Goal: Task Accomplishment & Management: Use online tool/utility

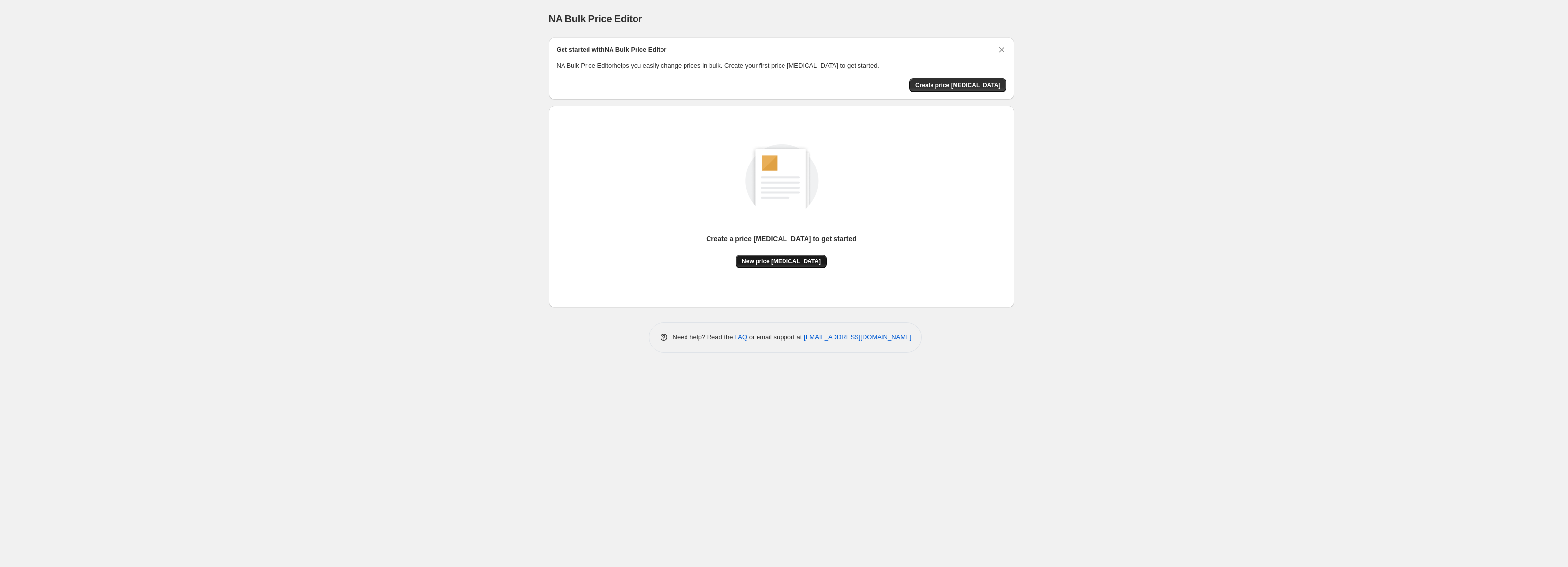
click at [785, 260] on span "New price [MEDICAL_DATA]" at bounding box center [782, 261] width 79 height 7
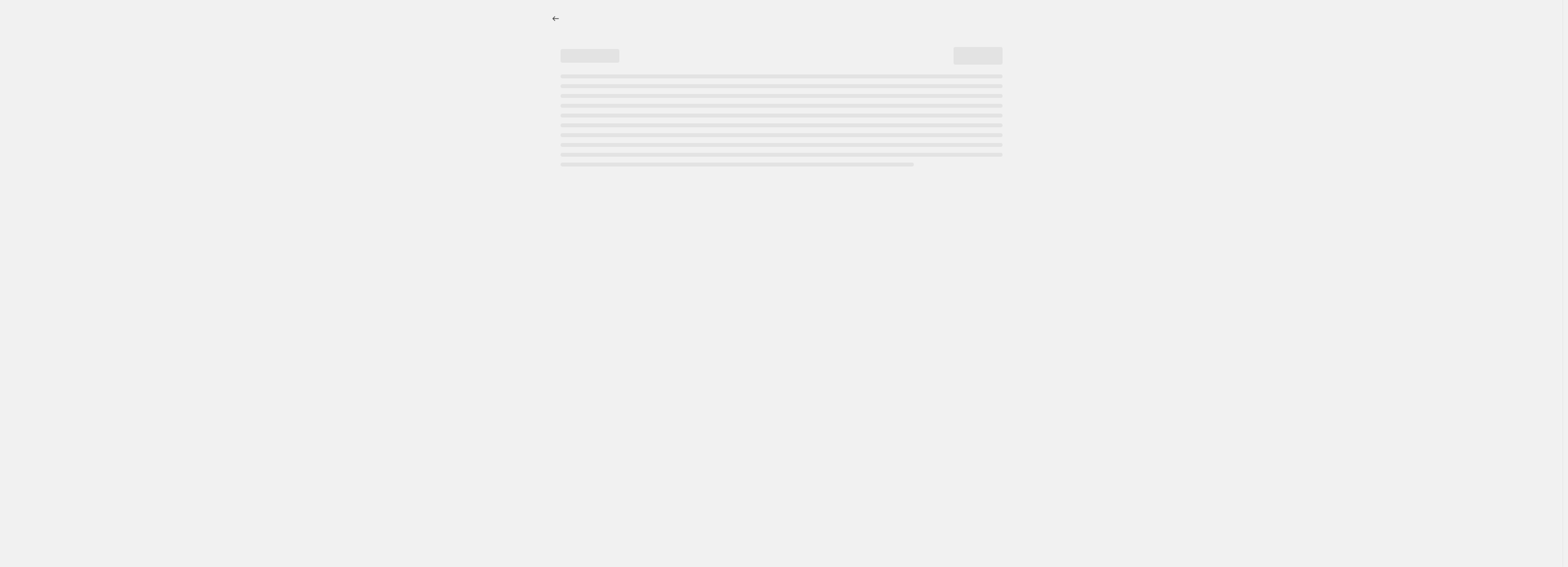
select select "percentage"
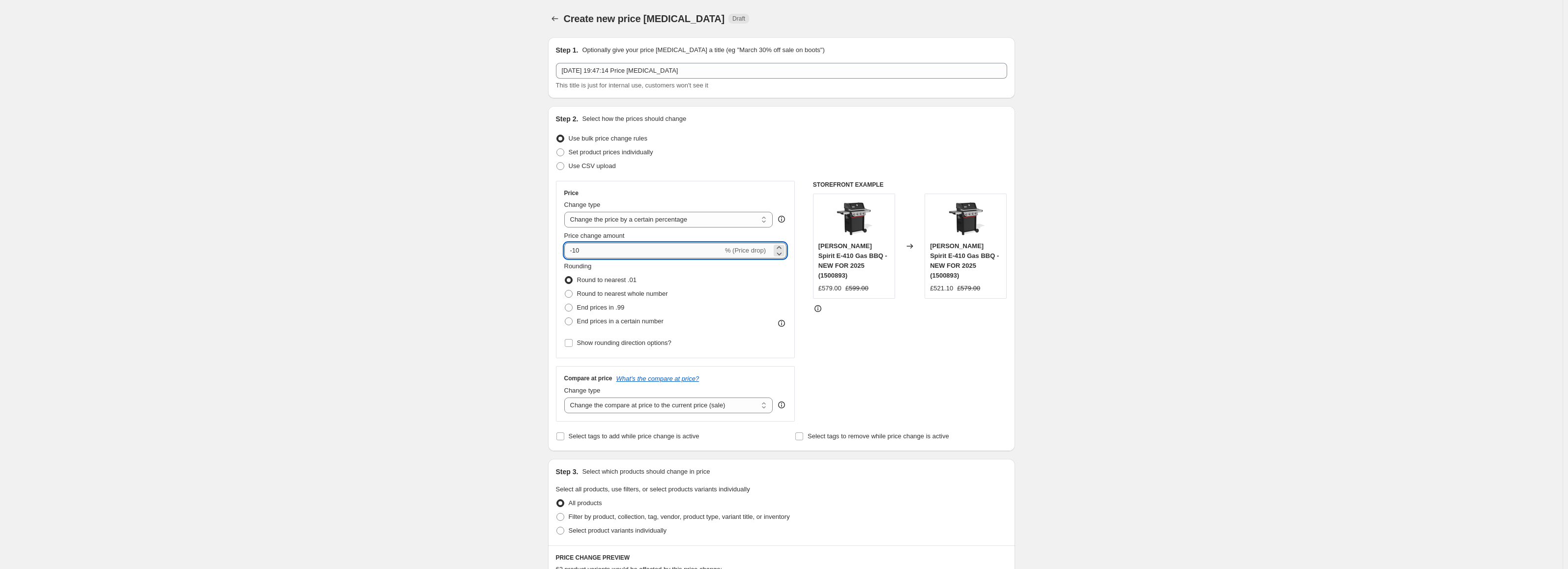
click at [626, 248] on input "-10" at bounding box center [644, 250] width 159 height 16
type input "-18"
click at [442, 310] on div "Create new price [MEDICAL_DATA]. This page is ready Create new price [MEDICAL_D…" at bounding box center [782, 496] width 1563 height 992
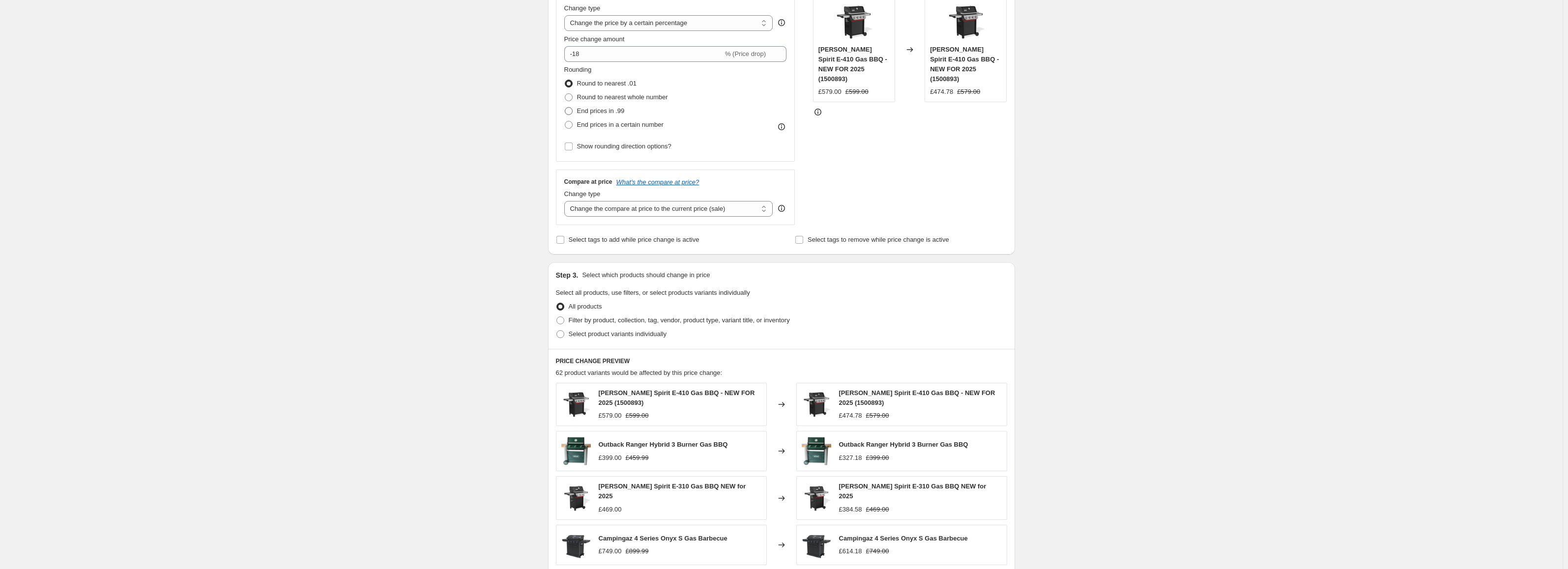
click at [589, 113] on span "End prices in .99" at bounding box center [601, 111] width 48 height 8
click at [565, 107] on input "End prices in .99" at bounding box center [565, 107] width 1 height 1
radio input "true"
click at [486, 165] on div "Create new price [MEDICAL_DATA]. This page is ready Create new price [MEDICAL_D…" at bounding box center [782, 300] width 1563 height 992
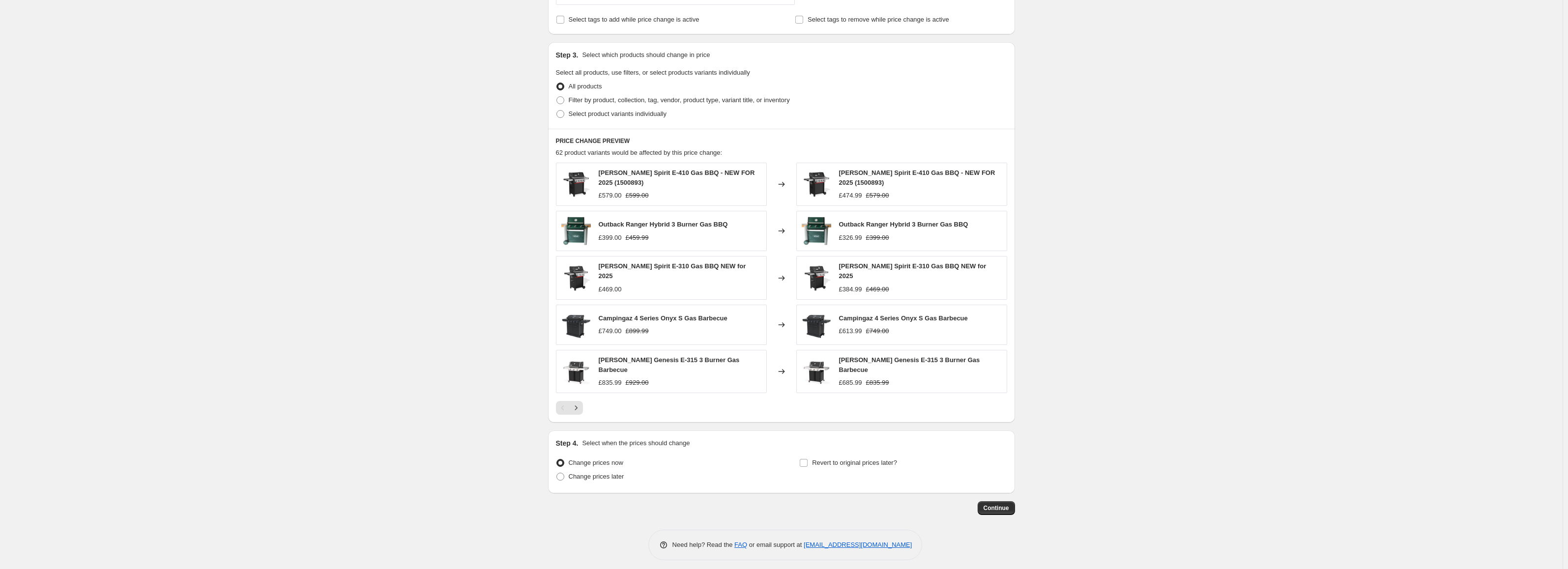
scroll to position [122, 0]
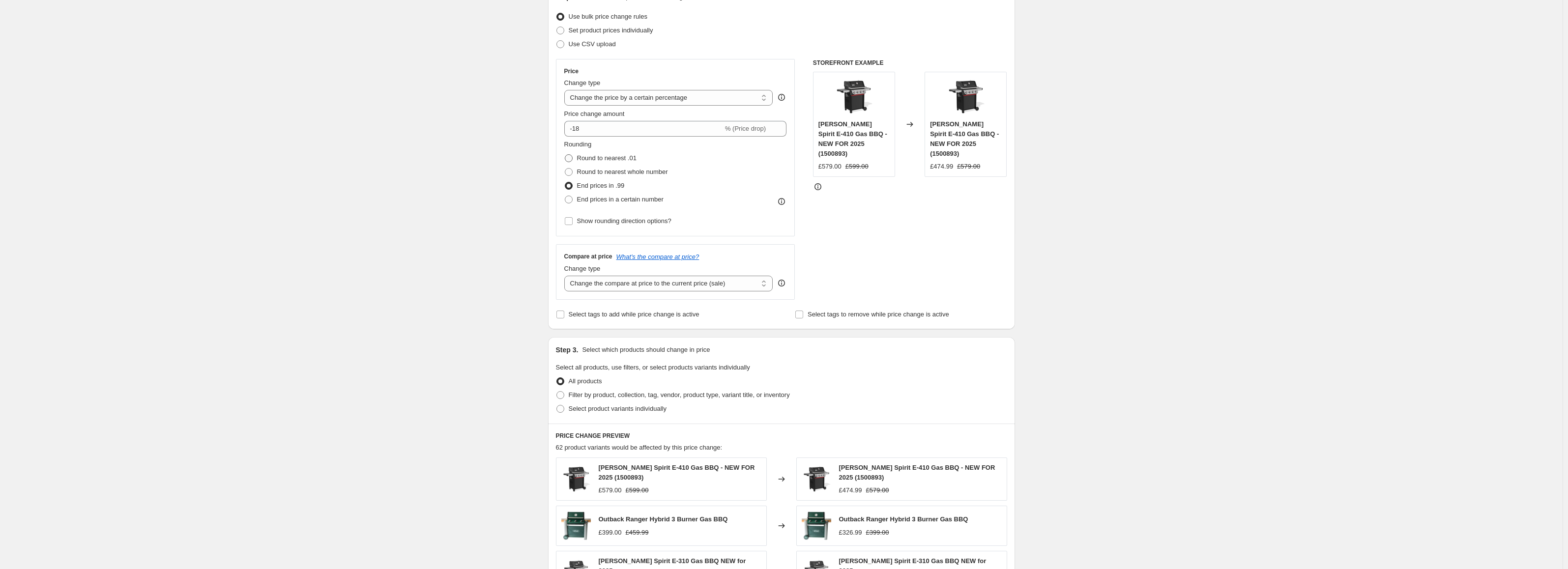
click at [587, 157] on span "Round to nearest .01" at bounding box center [606, 158] width 60 height 8
click at [565, 155] on input "Round to nearest .01" at bounding box center [565, 155] width 1 height 1
radio input "true"
click at [521, 199] on div "Create new price [MEDICAL_DATA]. This page is ready Create new price [MEDICAL_D…" at bounding box center [782, 374] width 1563 height 992
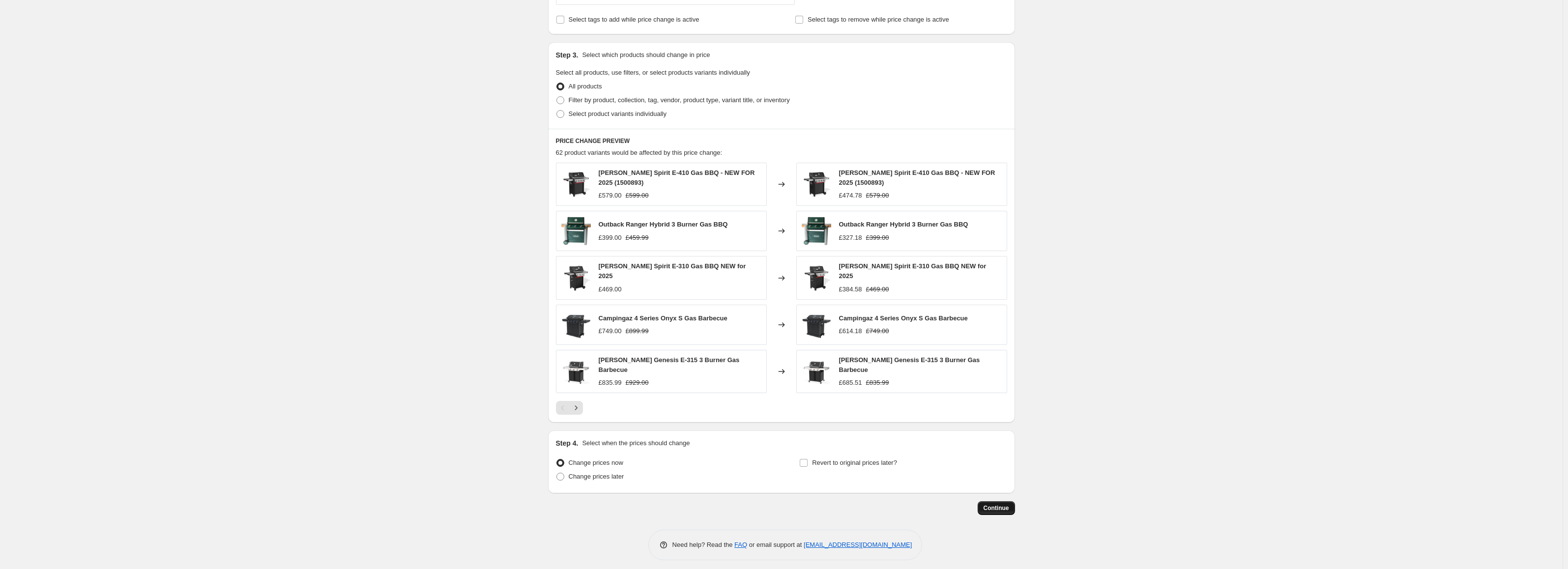
click at [986, 501] on button "Continue" at bounding box center [997, 508] width 38 height 14
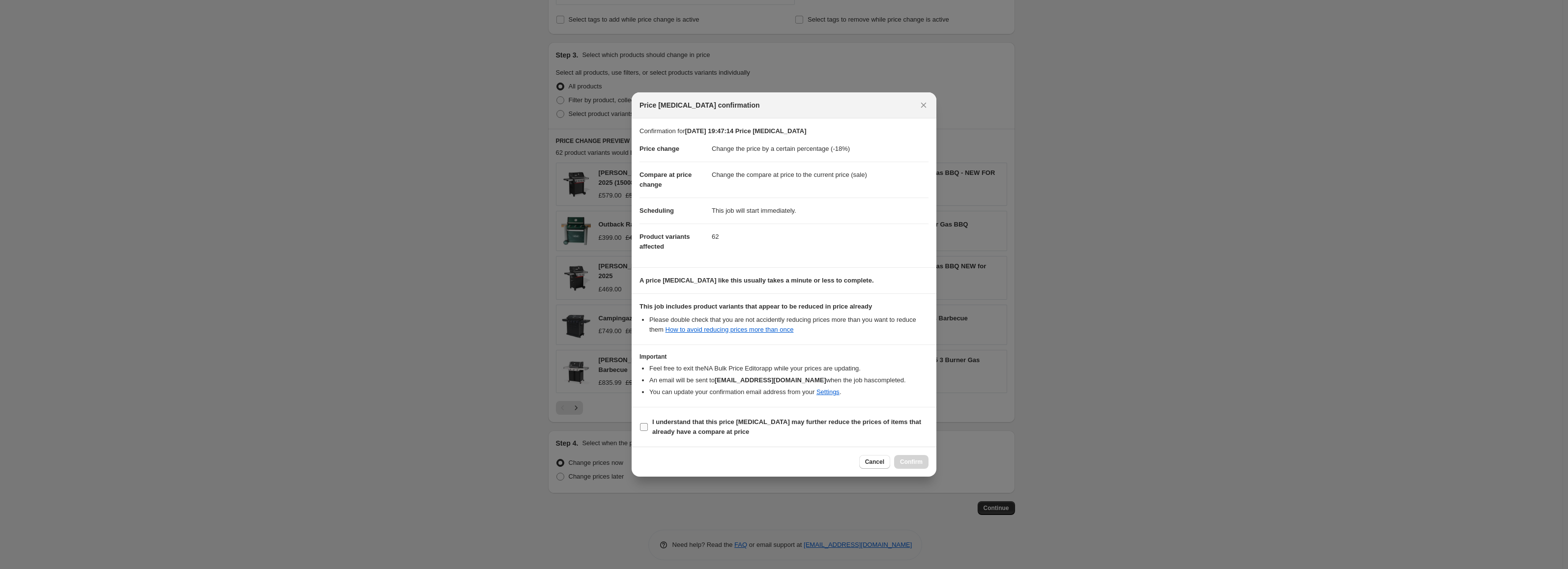
click at [687, 419] on b "I understand that this price [MEDICAL_DATA] may further reduce the prices of it…" at bounding box center [786, 426] width 269 height 17
click at [648, 423] on input "I understand that this price [MEDICAL_DATA] may further reduce the prices of it…" at bounding box center [643, 426] width 8 height 8
checkbox input "true"
click at [912, 460] on span "Confirm" at bounding box center [911, 461] width 23 height 8
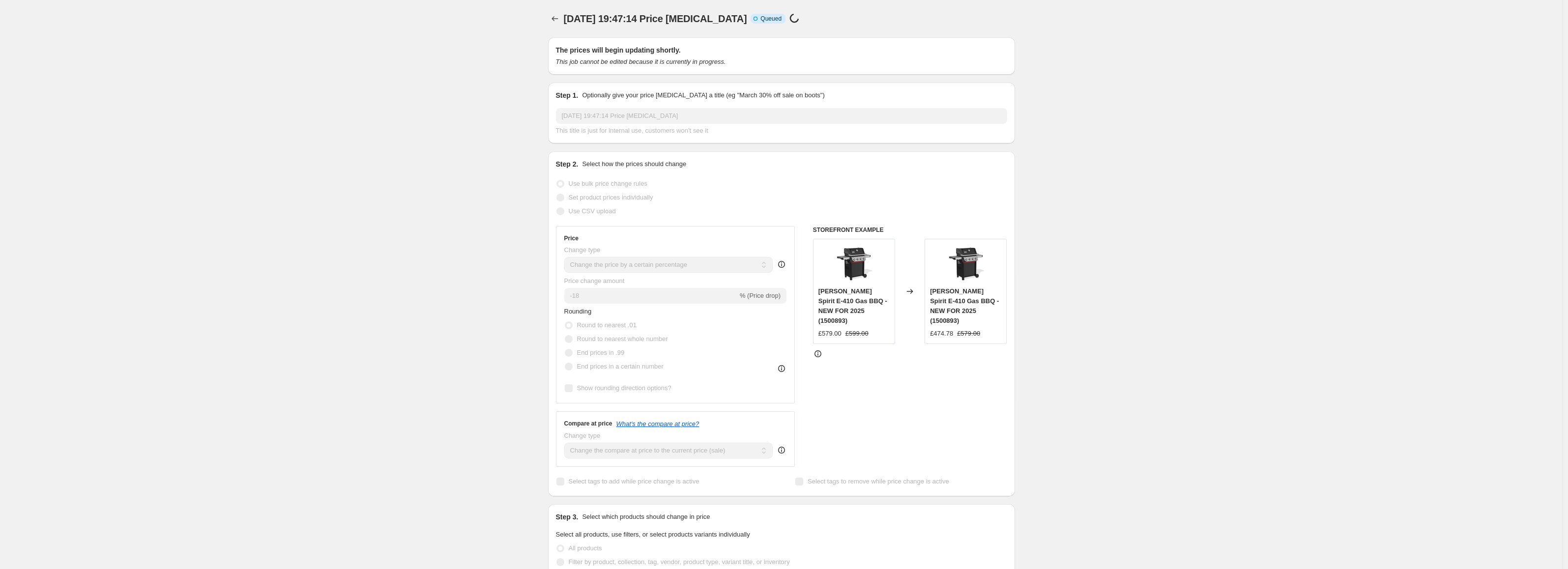
scroll to position [416, 0]
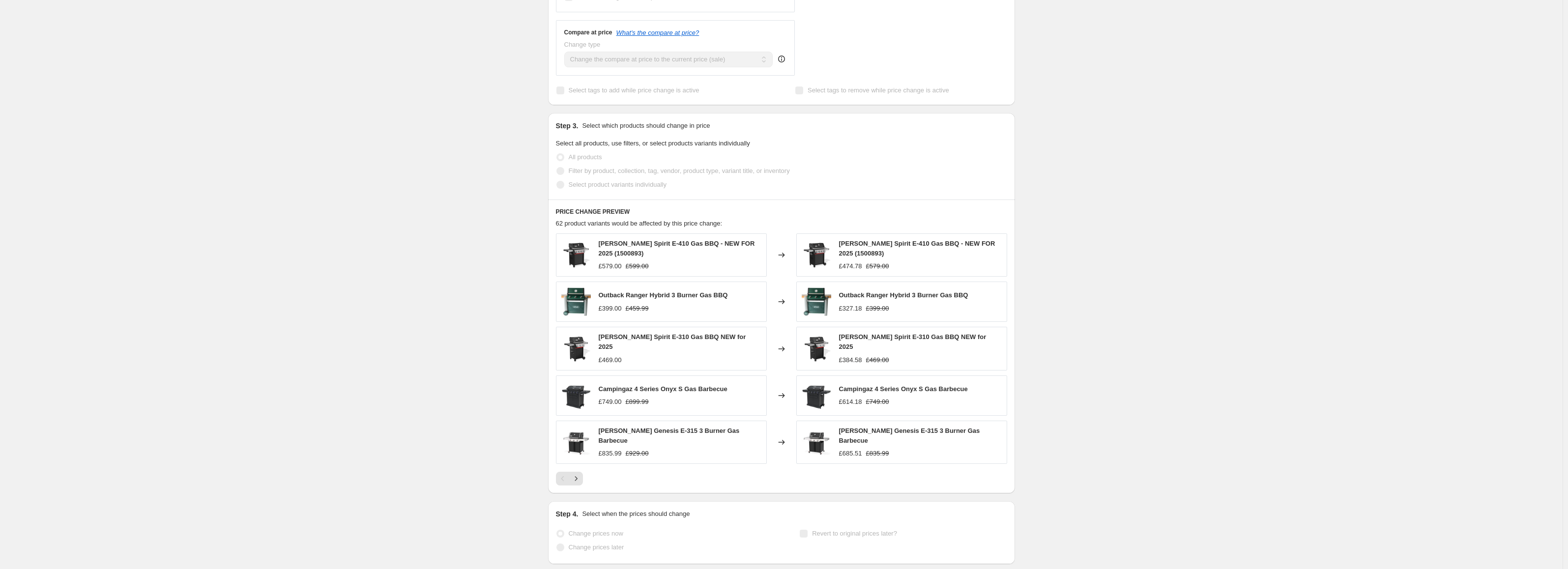
select select "percentage"
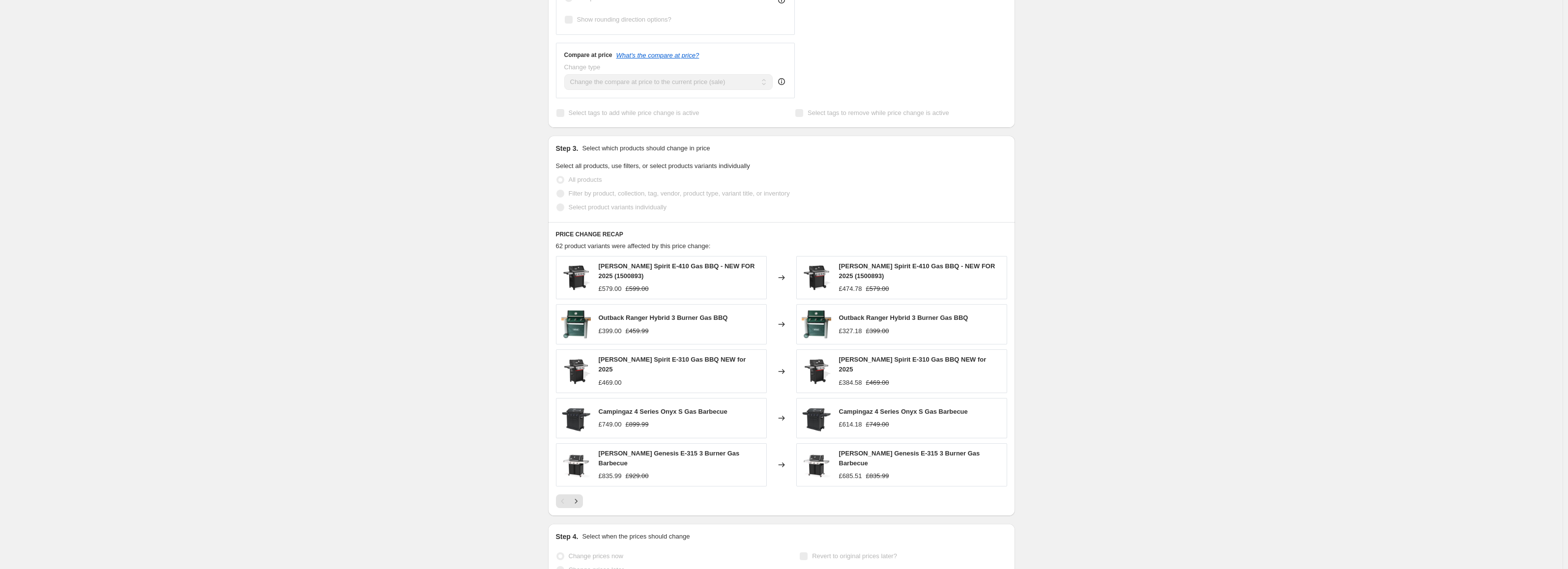
scroll to position [0, 0]
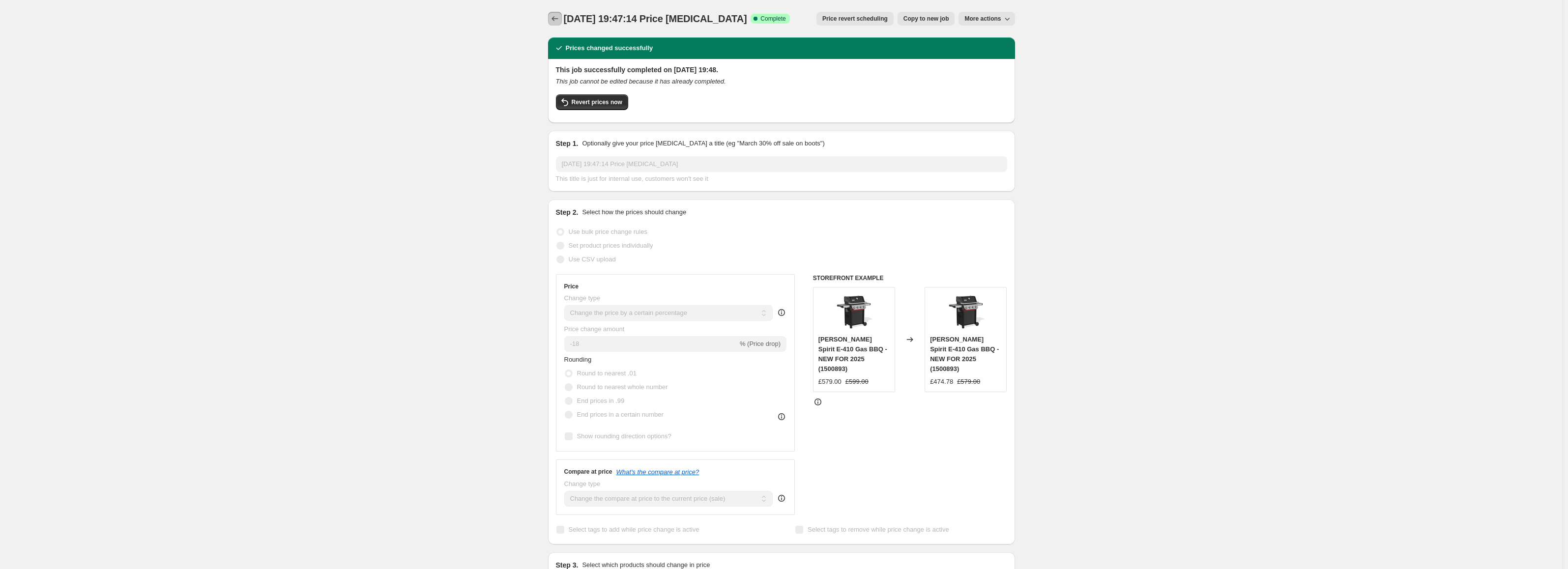
click at [559, 16] on icon "Price change jobs" at bounding box center [555, 18] width 10 height 10
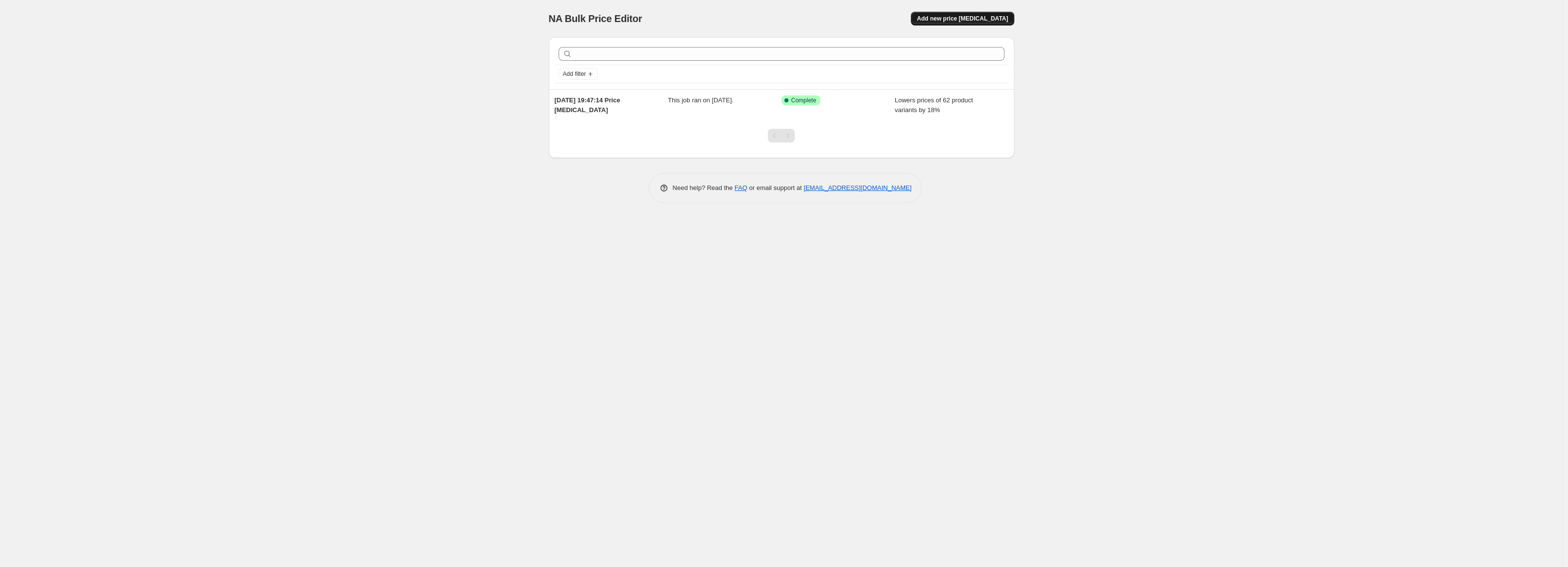
click at [973, 20] on span "Add new price [MEDICAL_DATA]" at bounding box center [962, 18] width 91 height 7
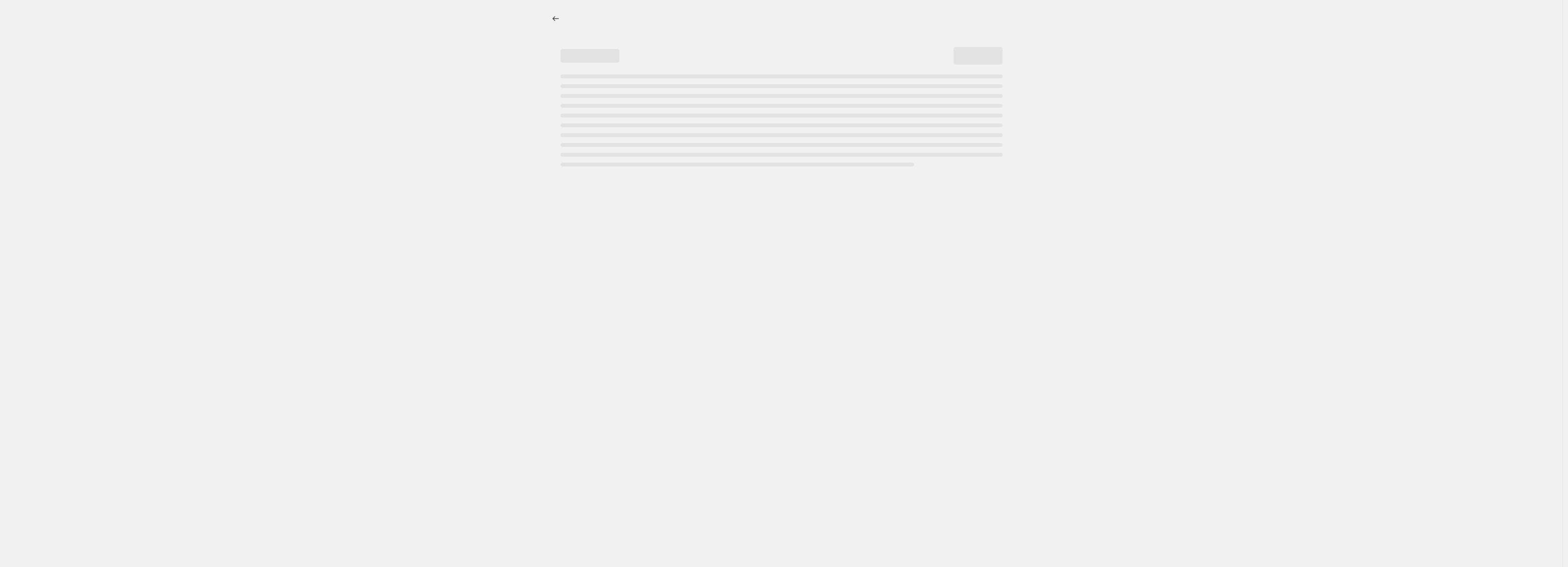
select select "percentage"
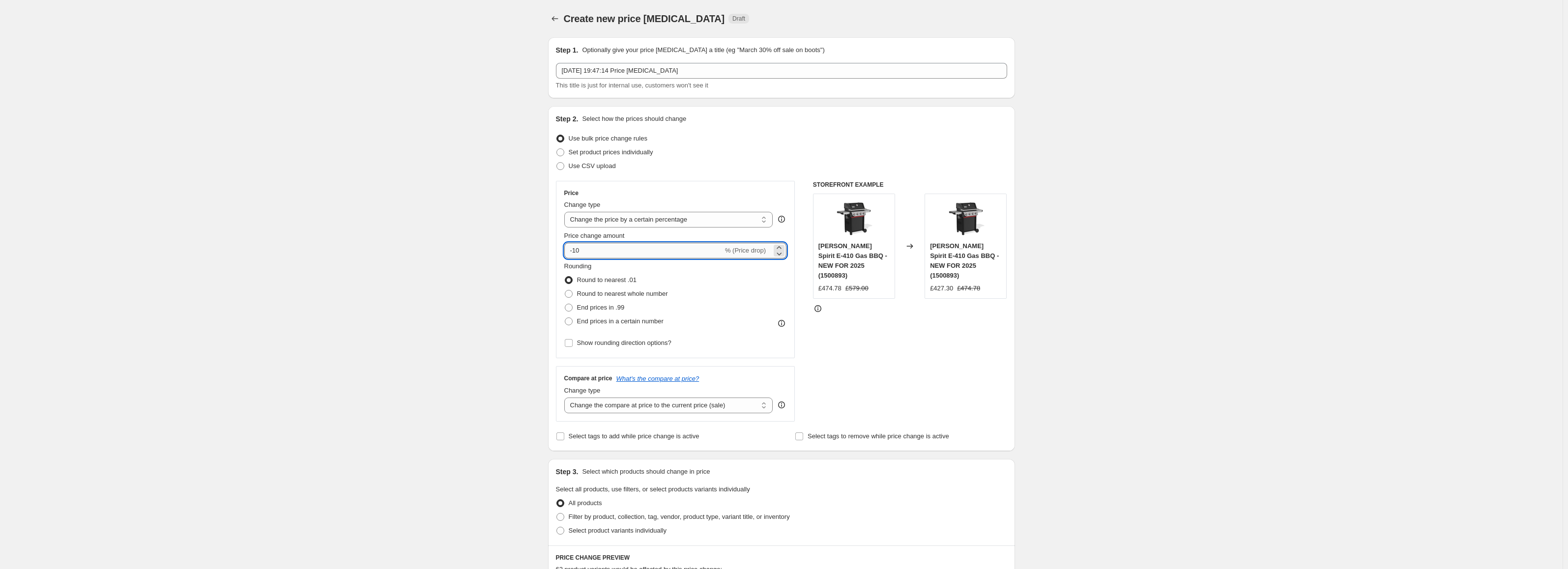
click at [610, 250] on input "-10" at bounding box center [644, 250] width 159 height 16
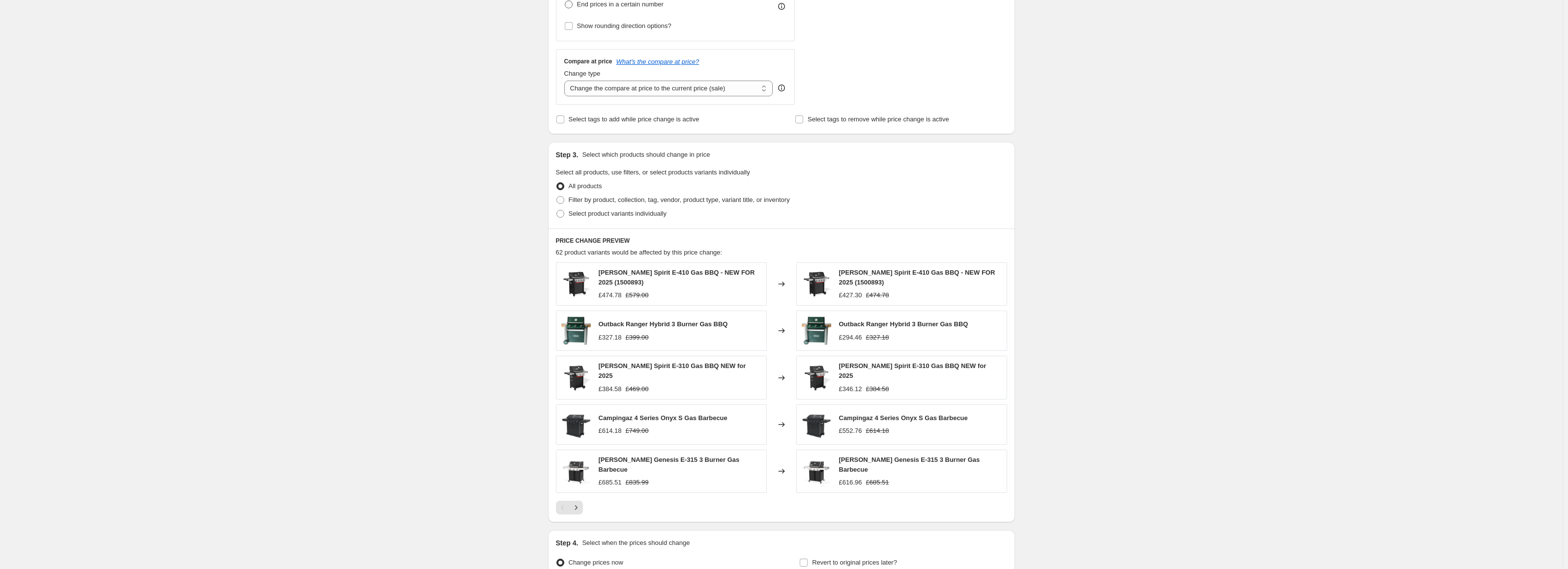
scroll to position [122, 0]
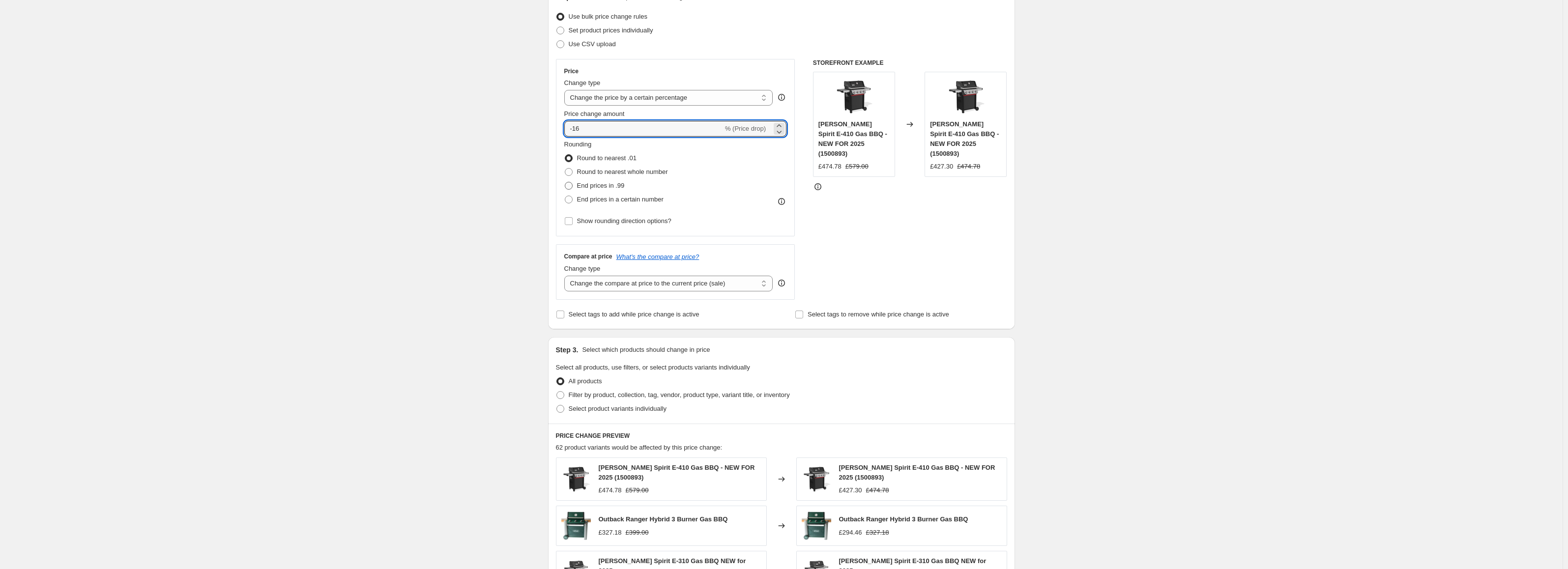
type input "-16"
click at [615, 186] on span "End prices in .99" at bounding box center [601, 185] width 48 height 8
click at [565, 182] on input "End prices in .99" at bounding box center [565, 182] width 1 height 1
radio input "true"
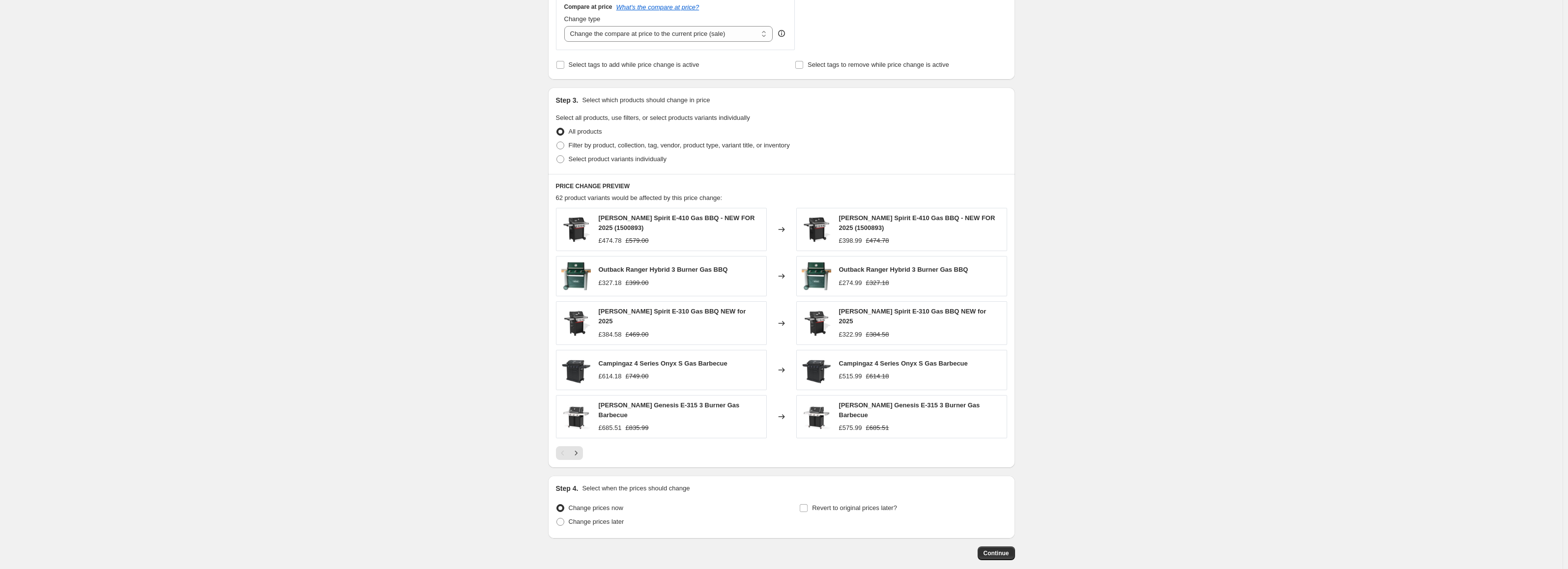
scroll to position [416, 0]
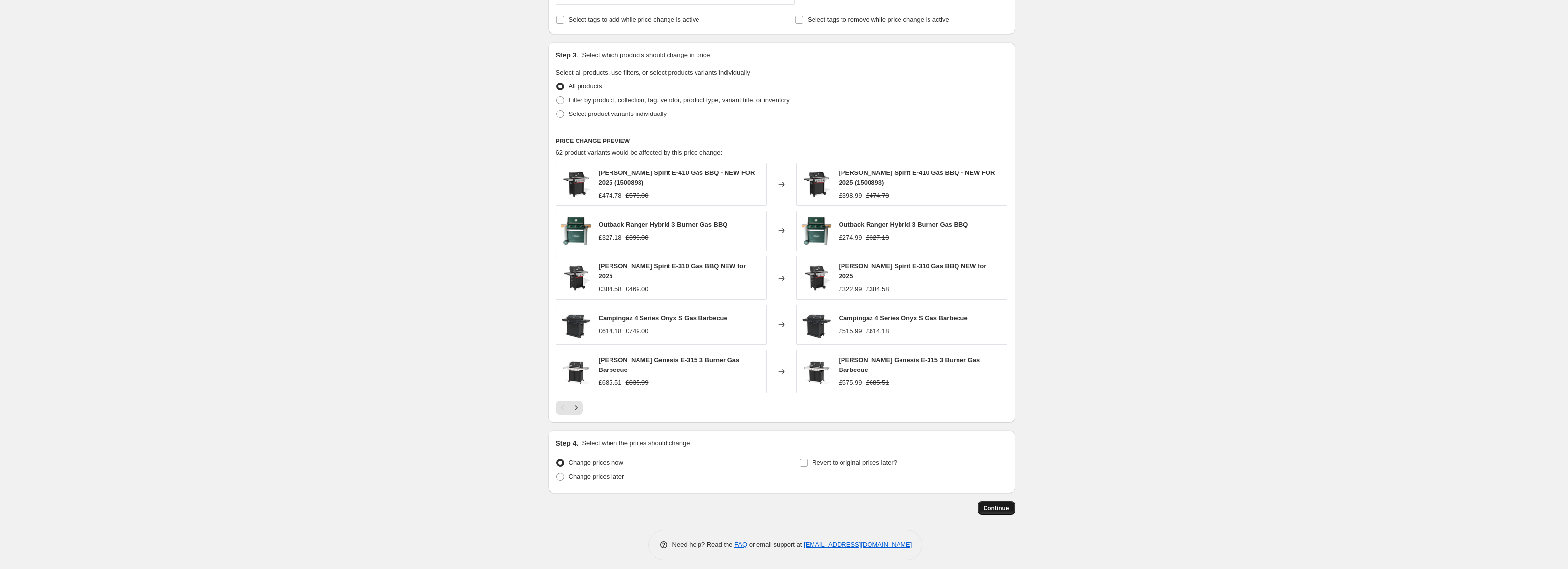
click at [1005, 501] on button "Continue" at bounding box center [997, 508] width 38 height 14
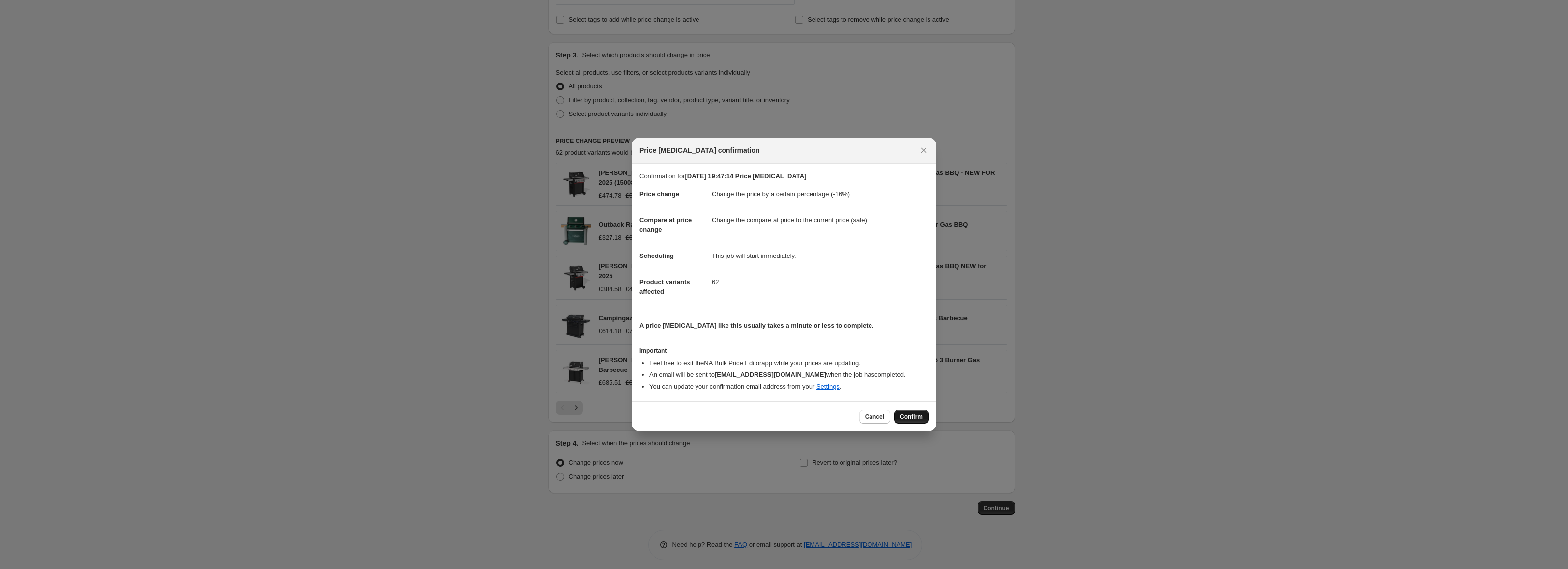
click at [908, 416] on span "Confirm" at bounding box center [911, 416] width 23 height 8
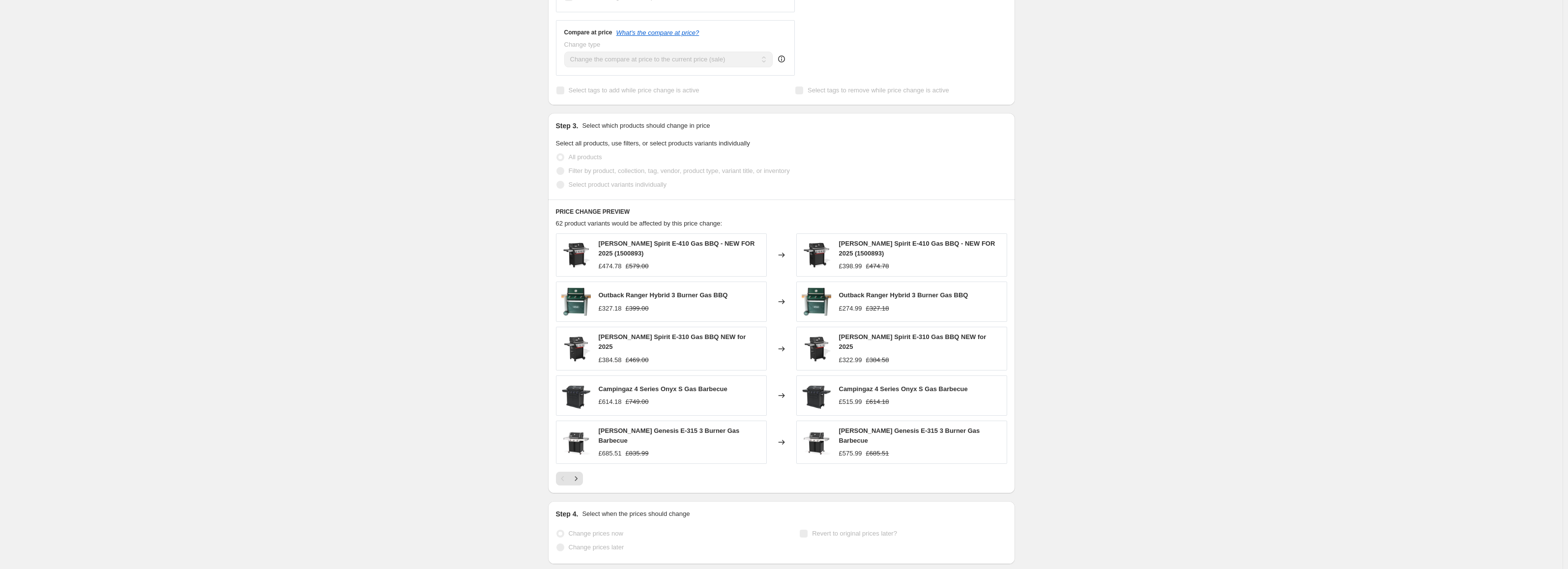
select select "percentage"
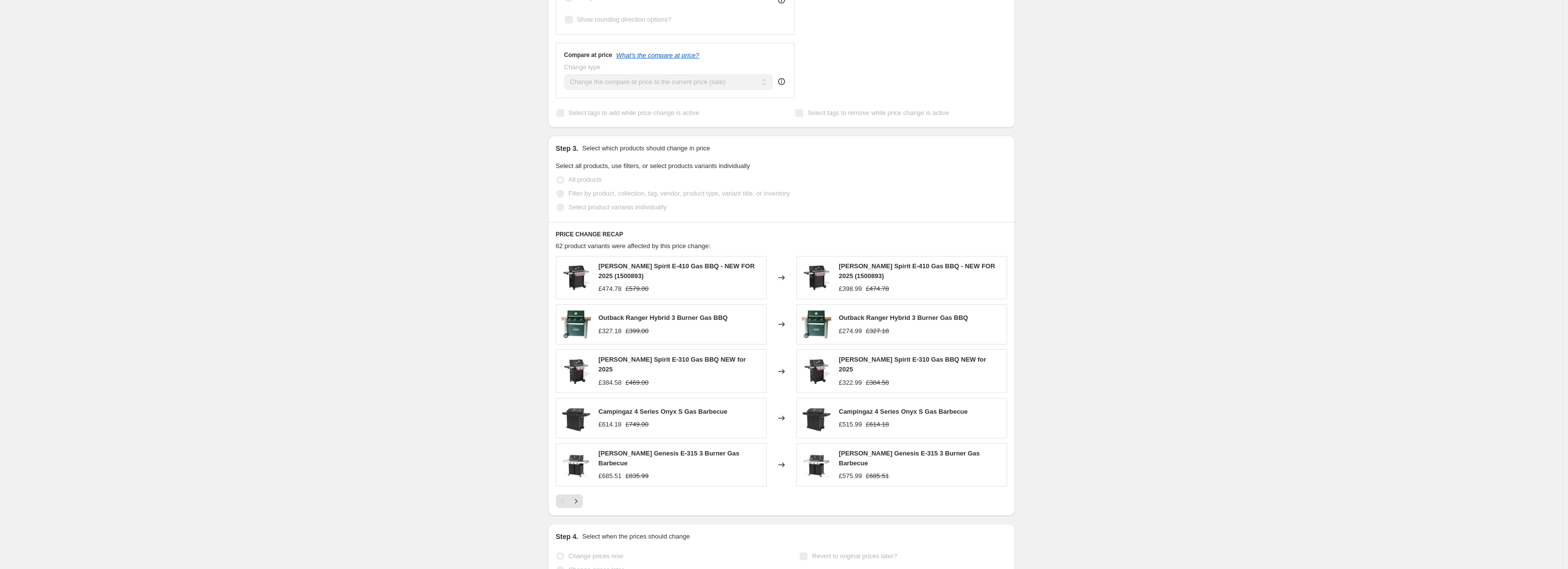
scroll to position [0, 0]
